Goal: Obtain resource: Obtain resource

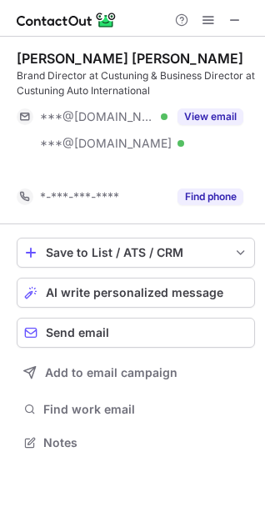
scroll to position [404, 265]
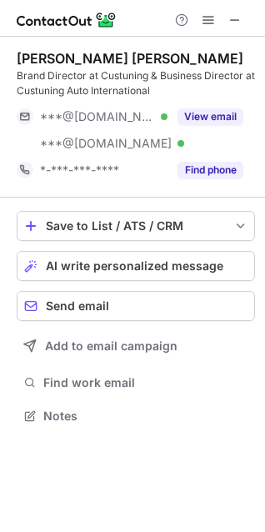
scroll to position [404, 265]
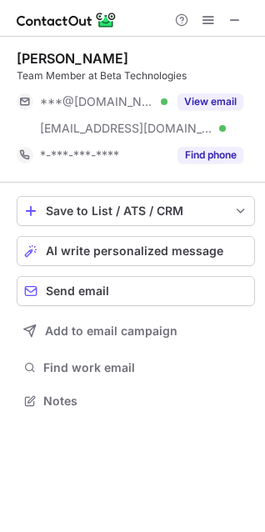
scroll to position [389, 265]
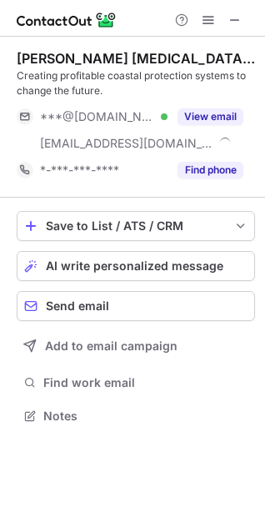
scroll to position [404, 265]
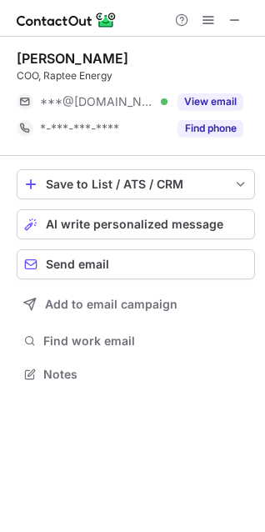
scroll to position [363, 265]
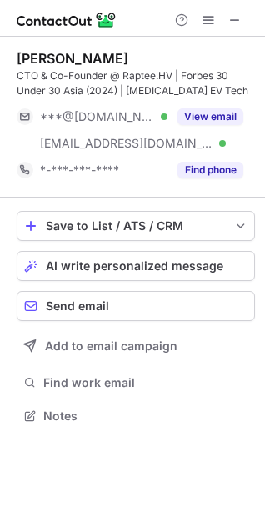
scroll to position [404, 265]
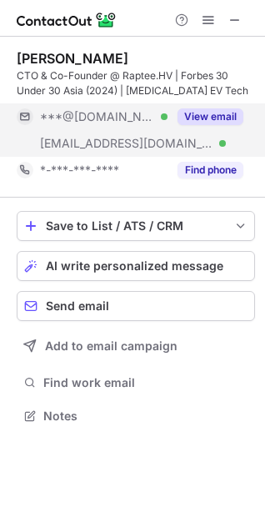
click at [217, 117] on button "View email" at bounding box center [211, 116] width 66 height 17
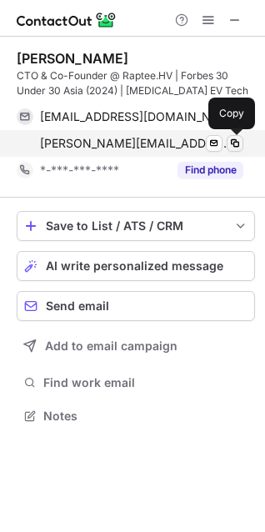
click at [235, 145] on span at bounding box center [234, 143] width 13 height 13
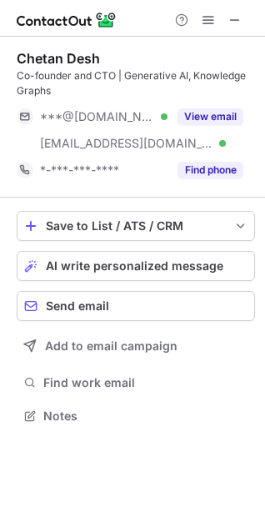
scroll to position [404, 265]
click at [233, 23] on span at bounding box center [234, 19] width 13 height 13
